Goal: Information Seeking & Learning: Understand process/instructions

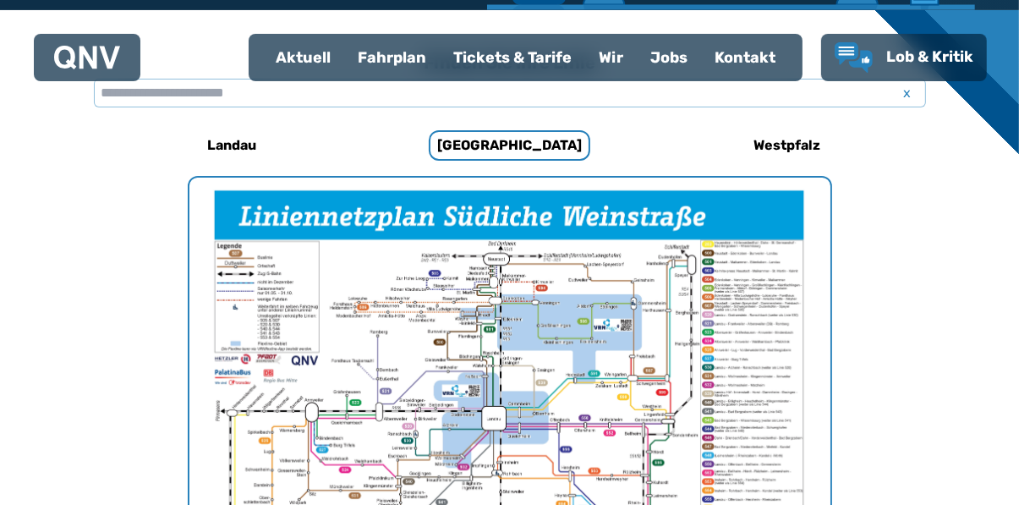
scroll to position [468, 0]
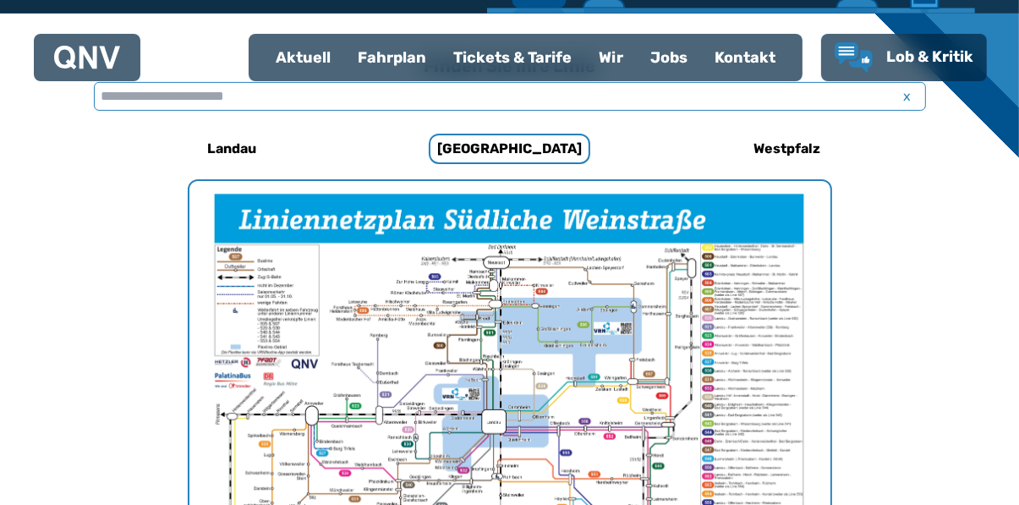
click at [117, 96] on input "text" at bounding box center [510, 96] width 832 height 29
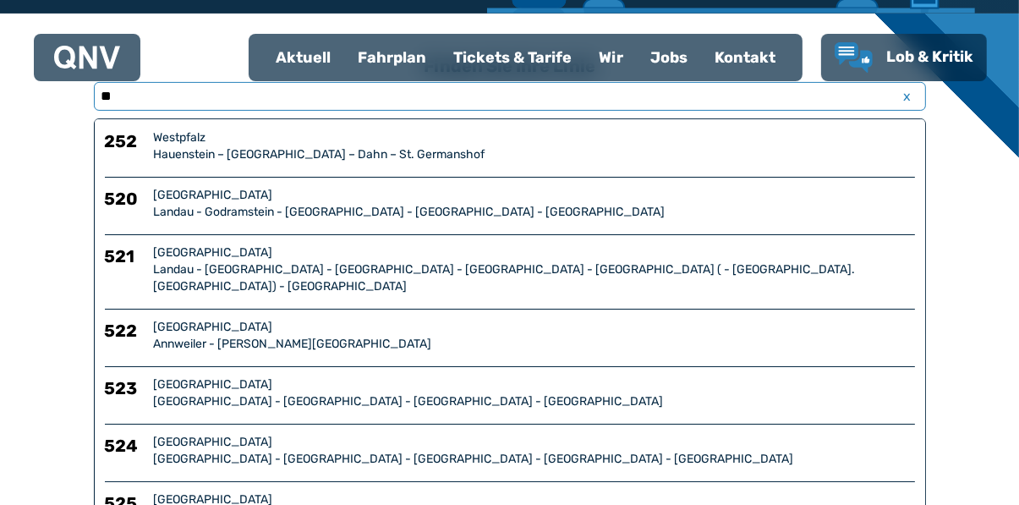
type input "***"
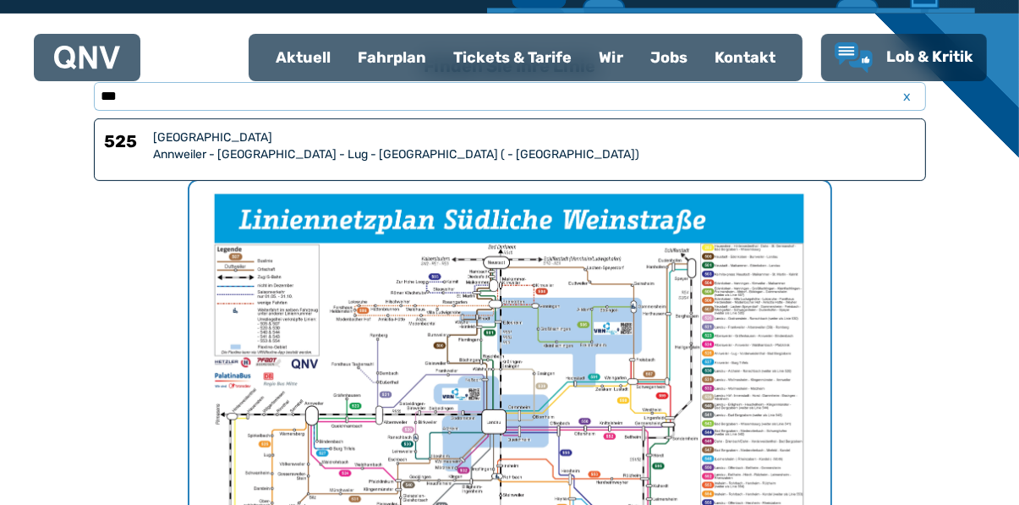
click at [167, 144] on div "[GEOGRAPHIC_DATA]" at bounding box center [534, 137] width 761 height 17
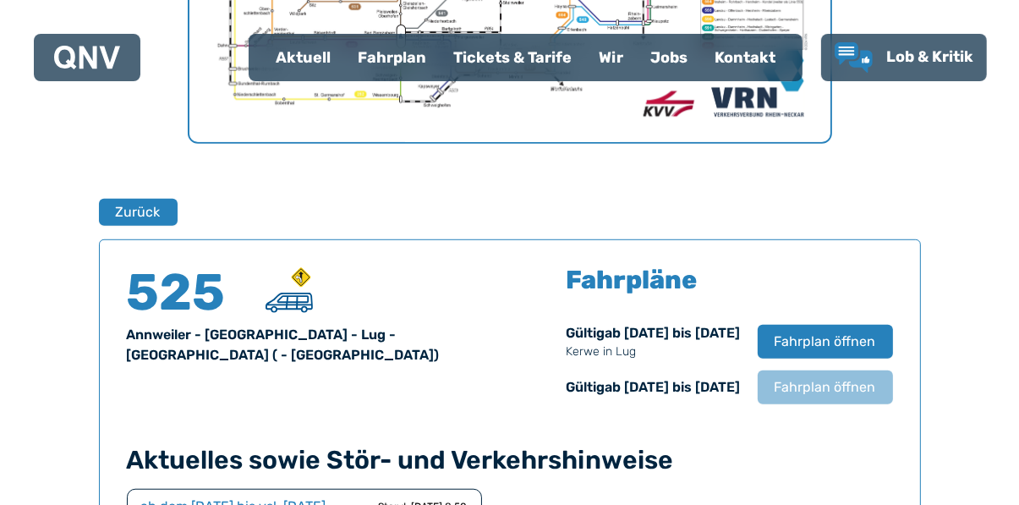
scroll to position [972, 0]
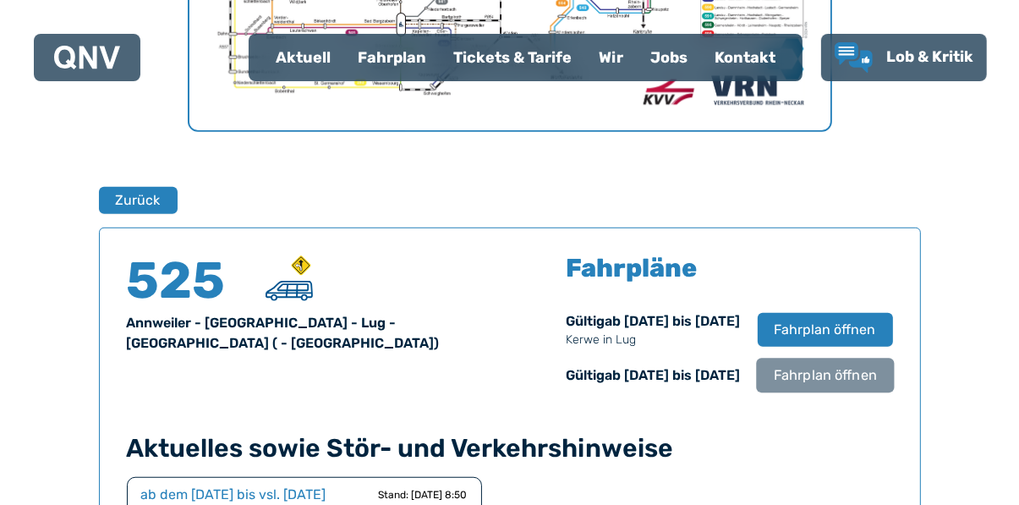
click at [822, 374] on span "Fahrplan öffnen" at bounding box center [824, 375] width 103 height 20
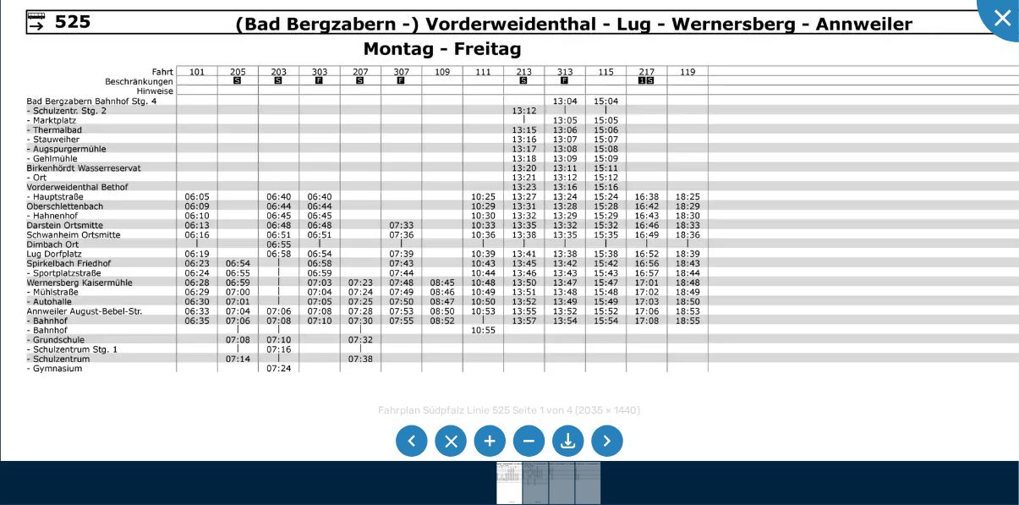
scroll to position [969, 0]
click at [995, 23] on div at bounding box center [1019, 0] width 85 height 85
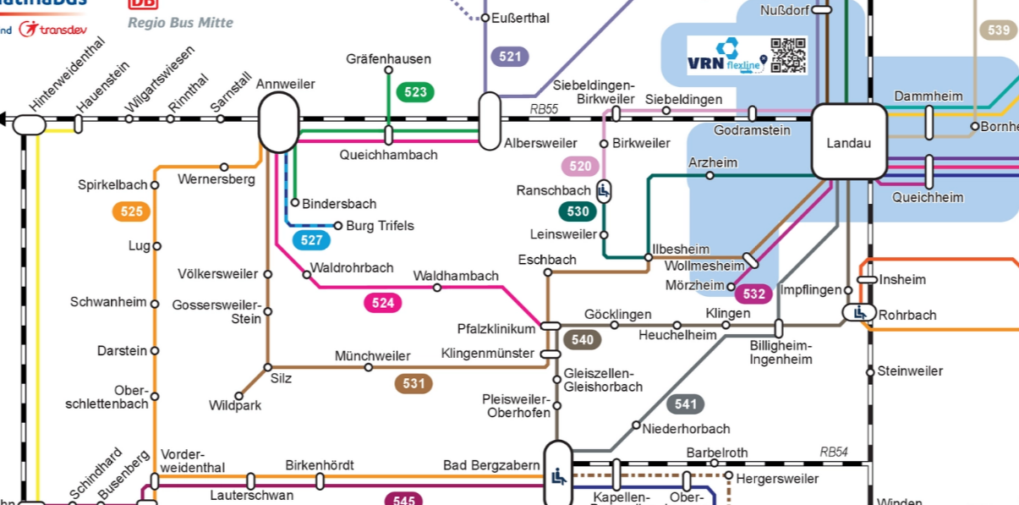
scroll to position [721, 0]
